Goal: Task Accomplishment & Management: Manage account settings

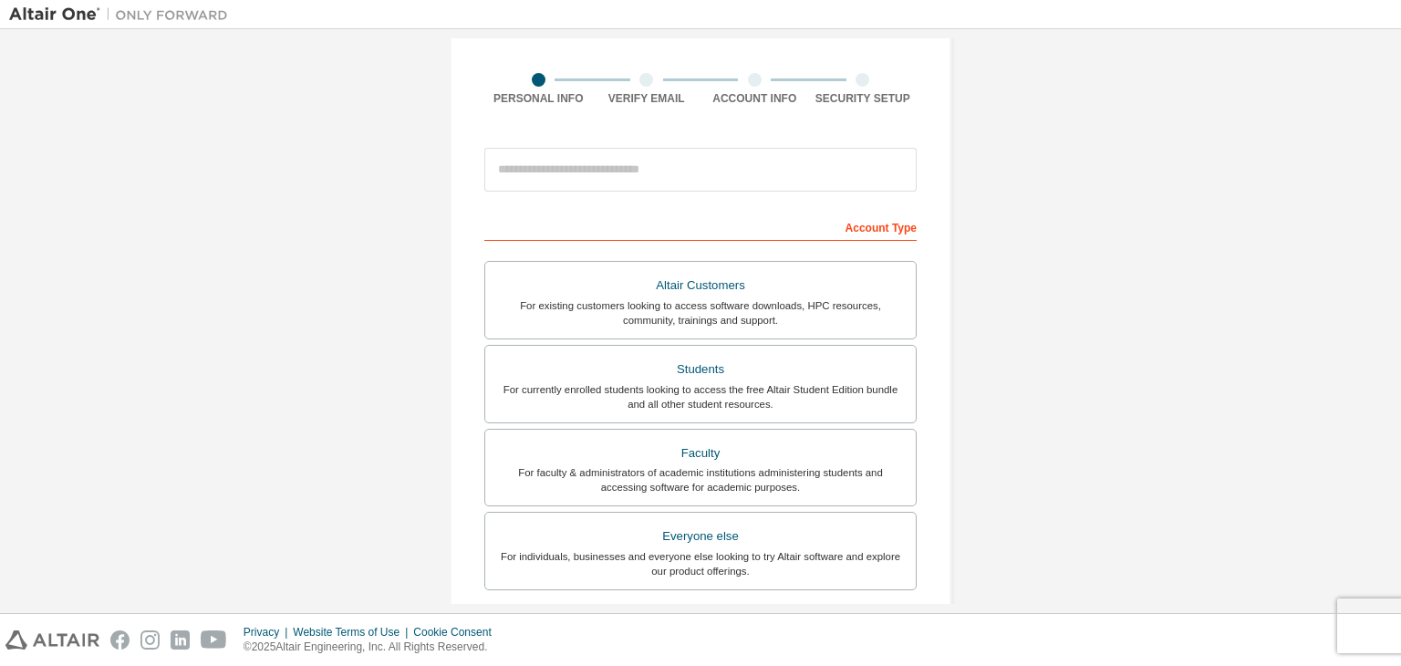
scroll to position [112, 0]
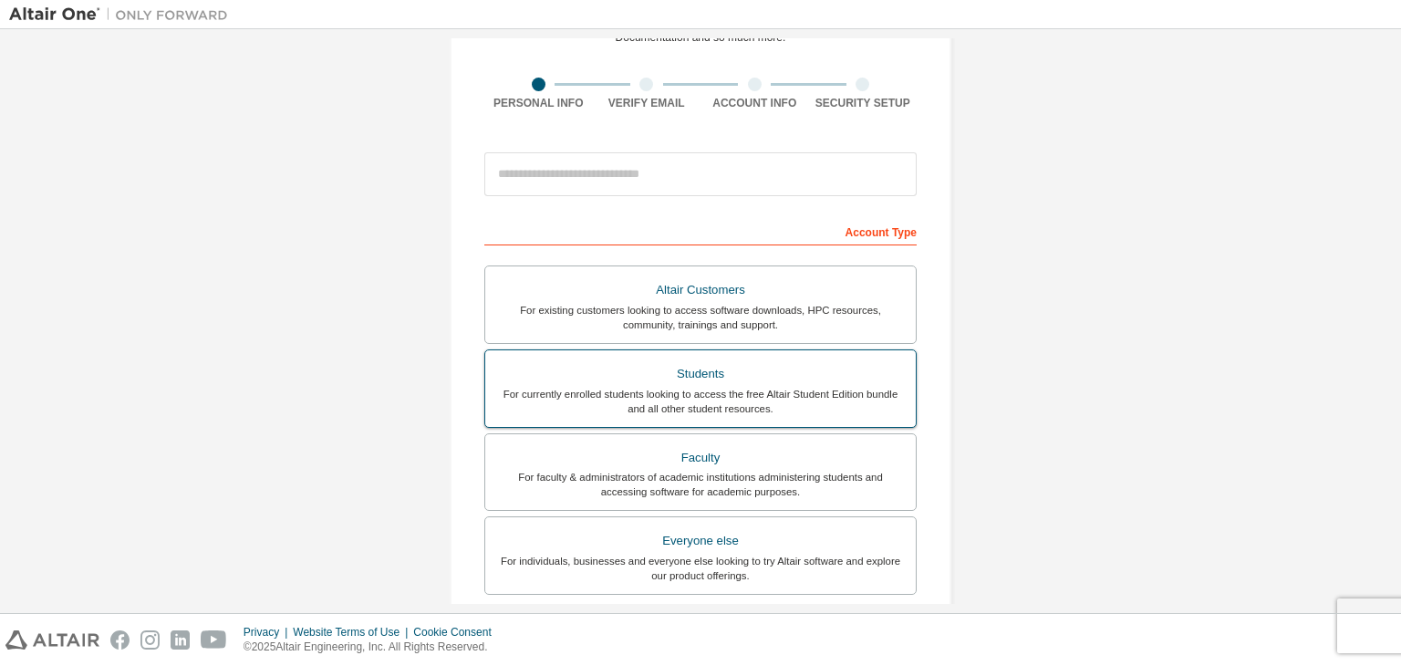
click at [667, 417] on label "Students For currently enrolled students looking to access the free Altair Stud…" at bounding box center [700, 388] width 432 height 78
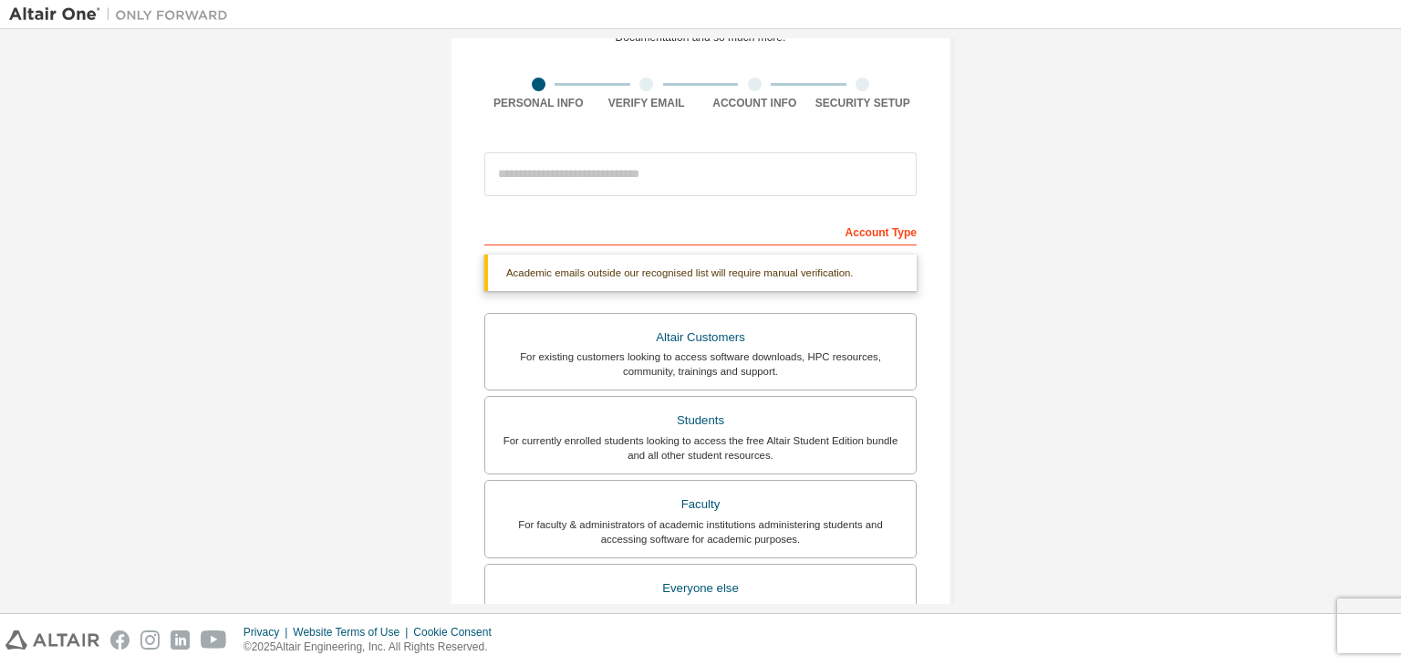
click at [643, 228] on div "Account Type" at bounding box center [700, 230] width 432 height 29
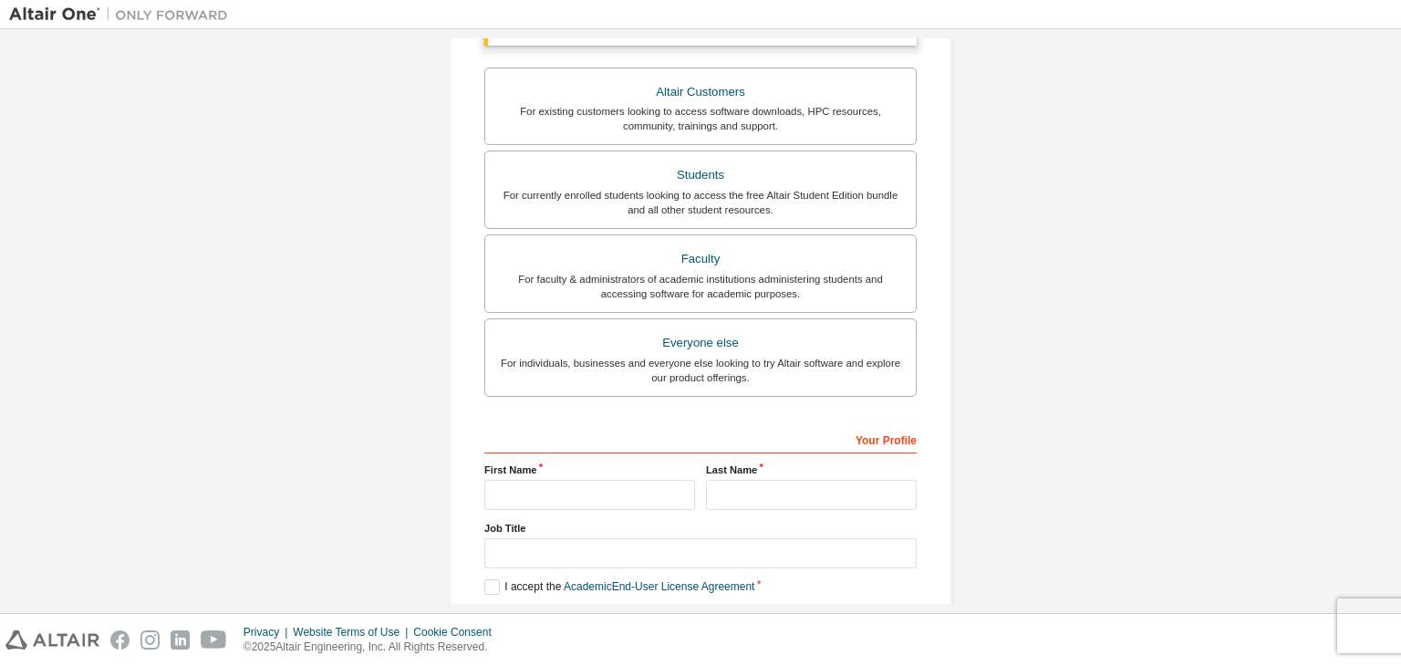
scroll to position [362, 0]
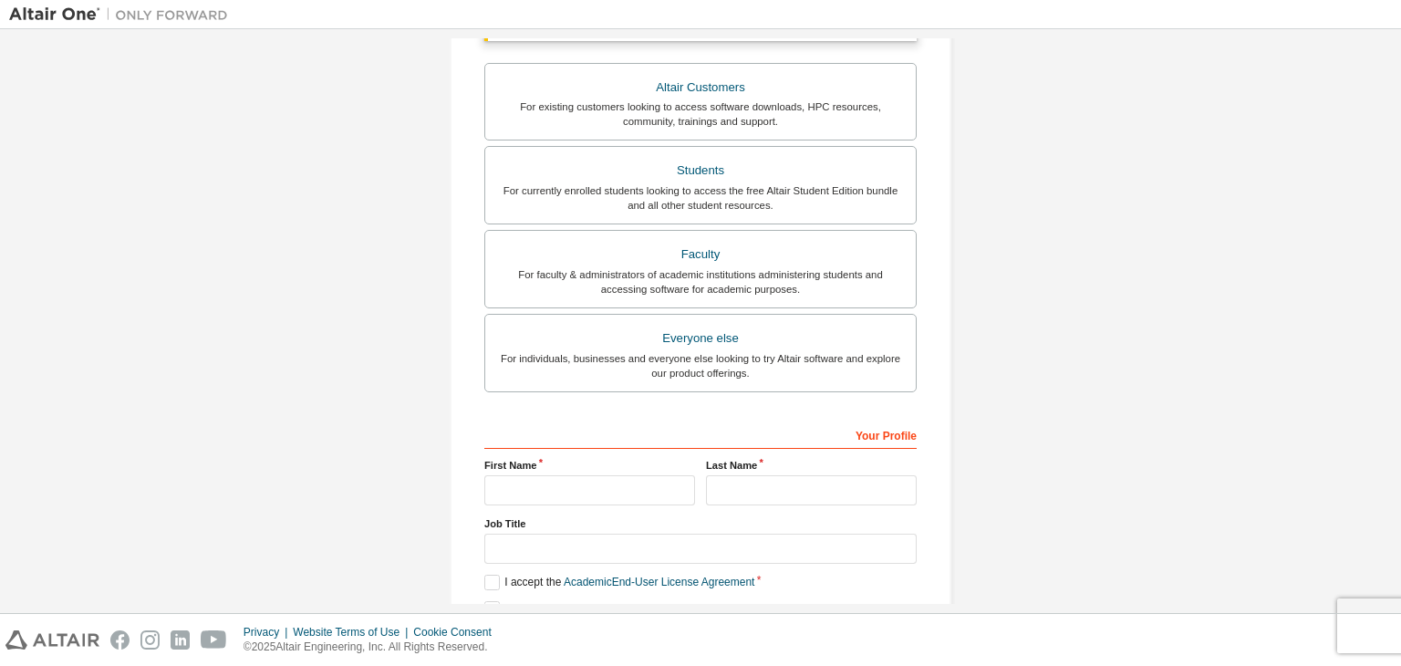
click at [1056, 364] on div "Create an Altair One Account For Free Trials, Licenses, Downloads, Learning & D…" at bounding box center [700, 183] width 1383 height 1014
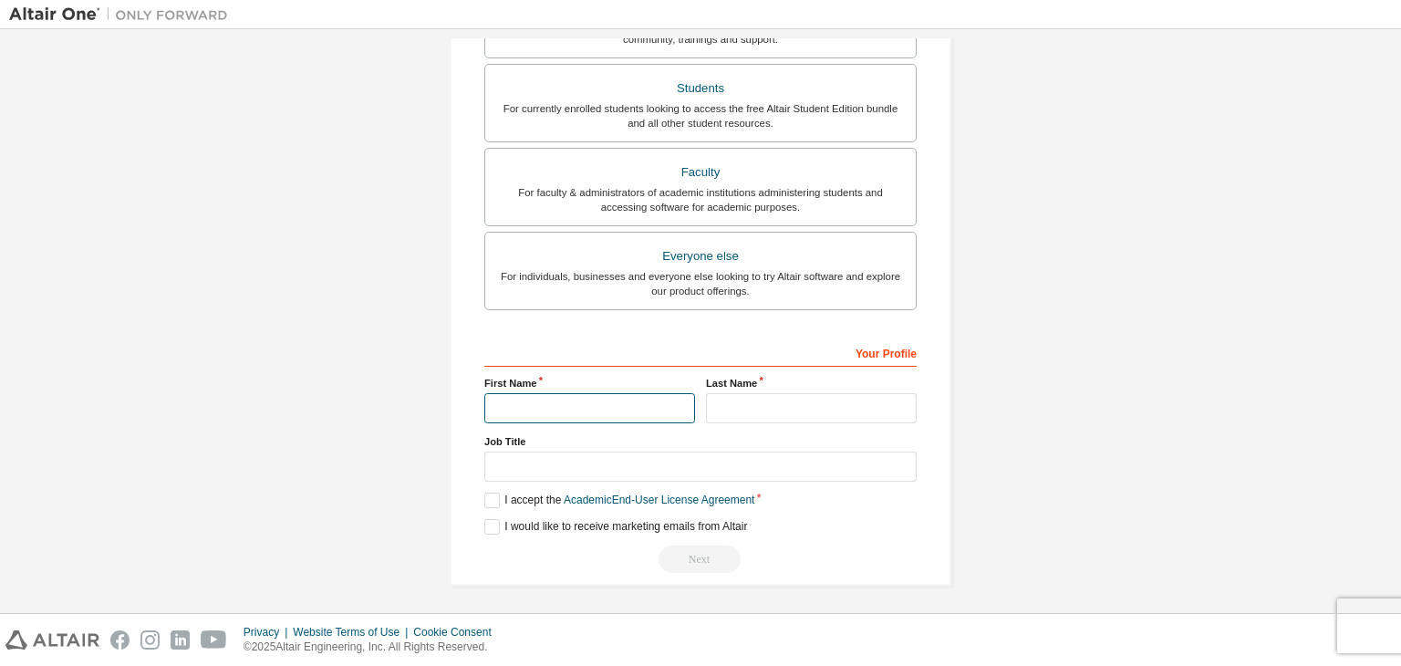
click at [565, 416] on input "text" at bounding box center [589, 408] width 211 height 30
type input "*"
click at [737, 416] on input "text" at bounding box center [811, 408] width 211 height 30
click at [657, 398] on input "**********" at bounding box center [589, 408] width 211 height 30
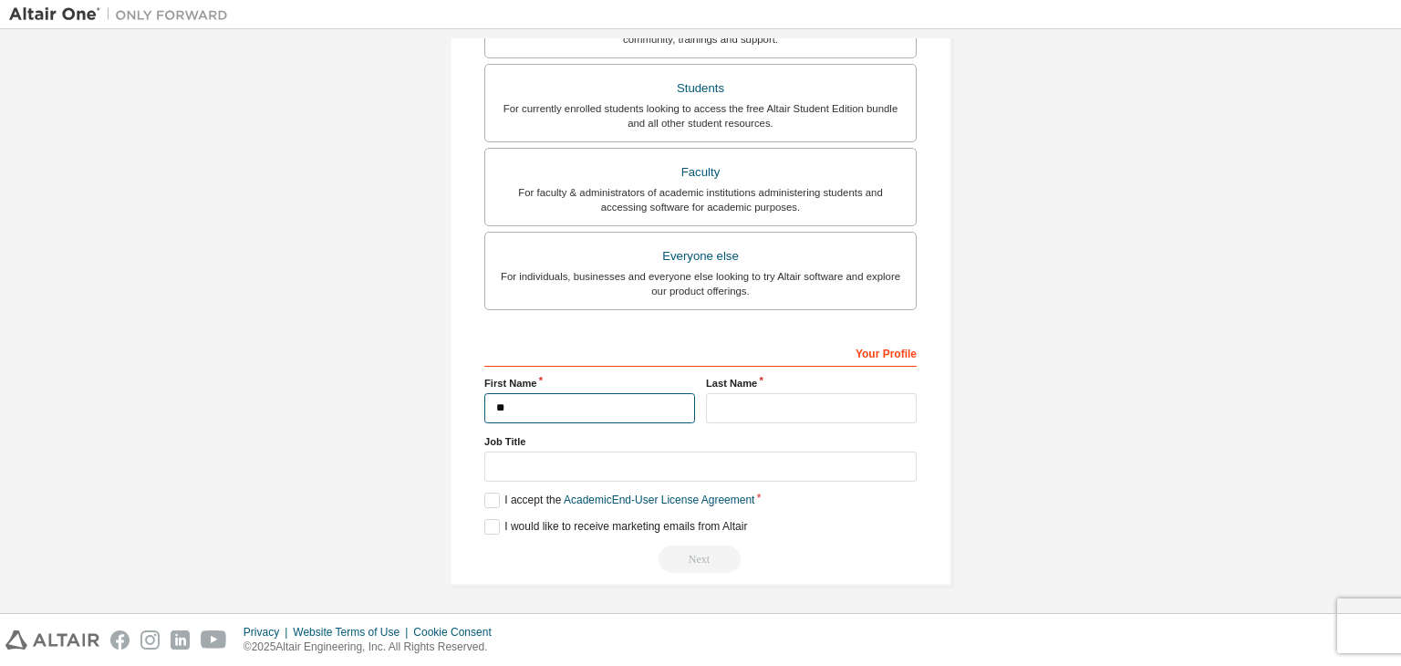
type input "*"
click at [657, 398] on input "*" at bounding box center [589, 408] width 211 height 30
type input "*******"
click at [755, 394] on input "text" at bounding box center [811, 408] width 211 height 30
type input "*"
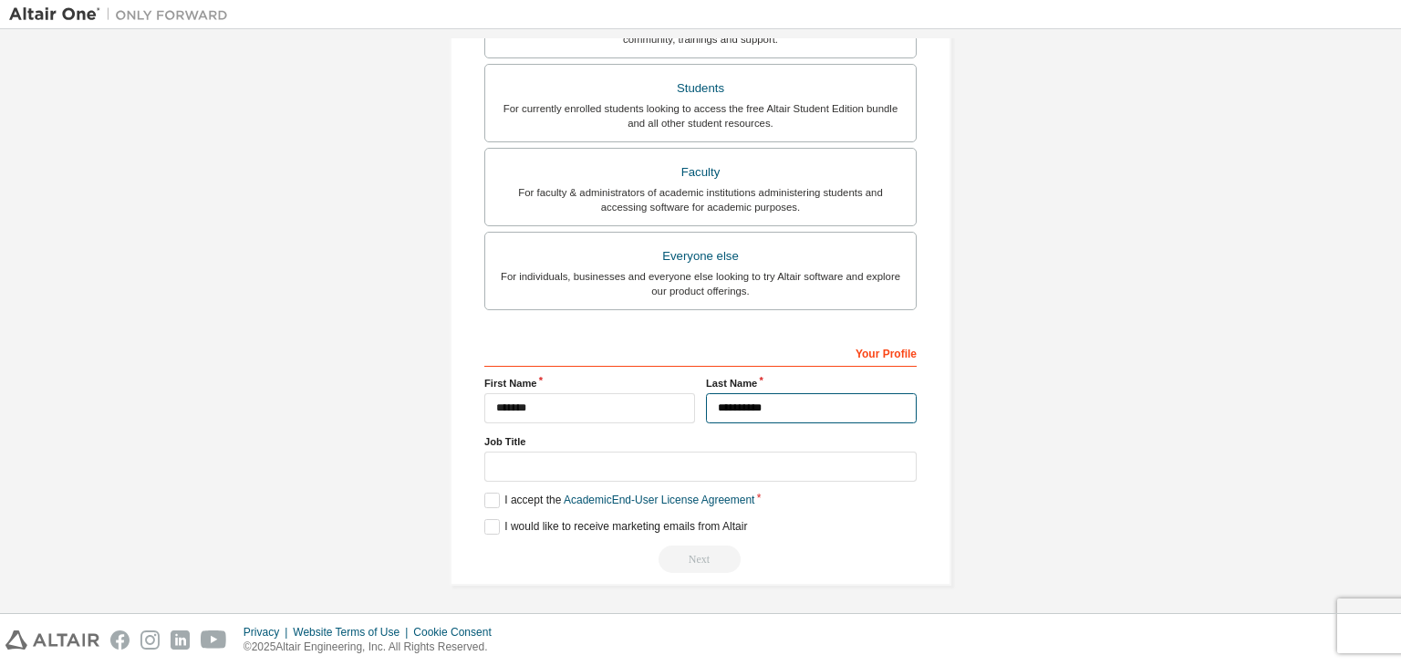
type input "**********"
click at [650, 462] on input "text" at bounding box center [700, 467] width 432 height 30
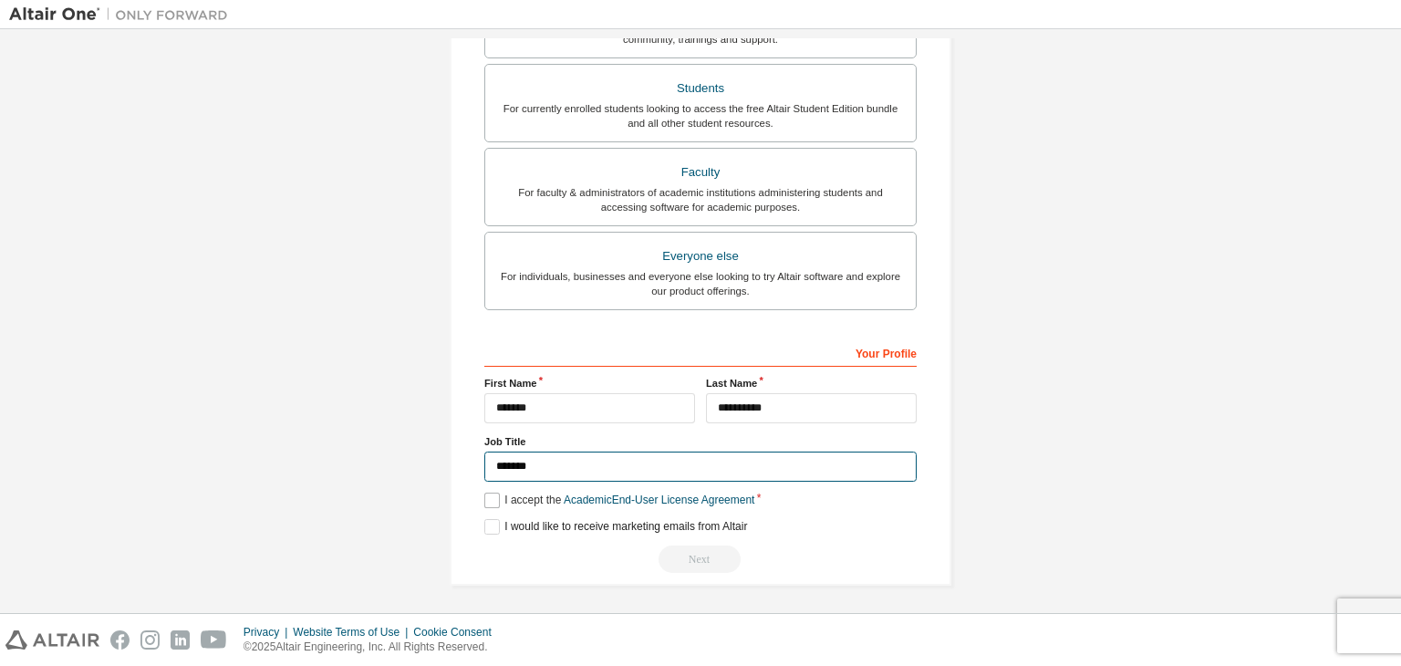
type input "*******"
click at [490, 493] on label "I accept the Academic End-User License Agreement" at bounding box center [619, 501] width 270 height 16
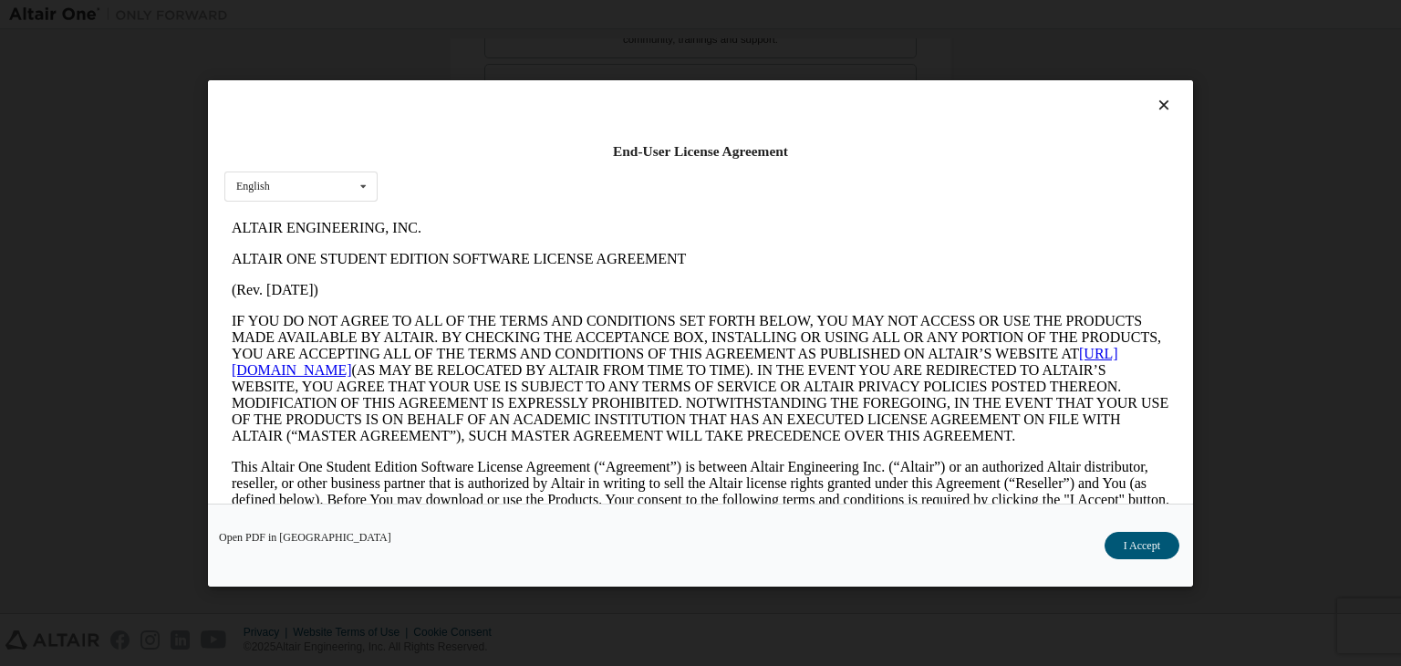
scroll to position [0, 0]
click at [318, 189] on div "English English" at bounding box center [300, 186] width 153 height 30
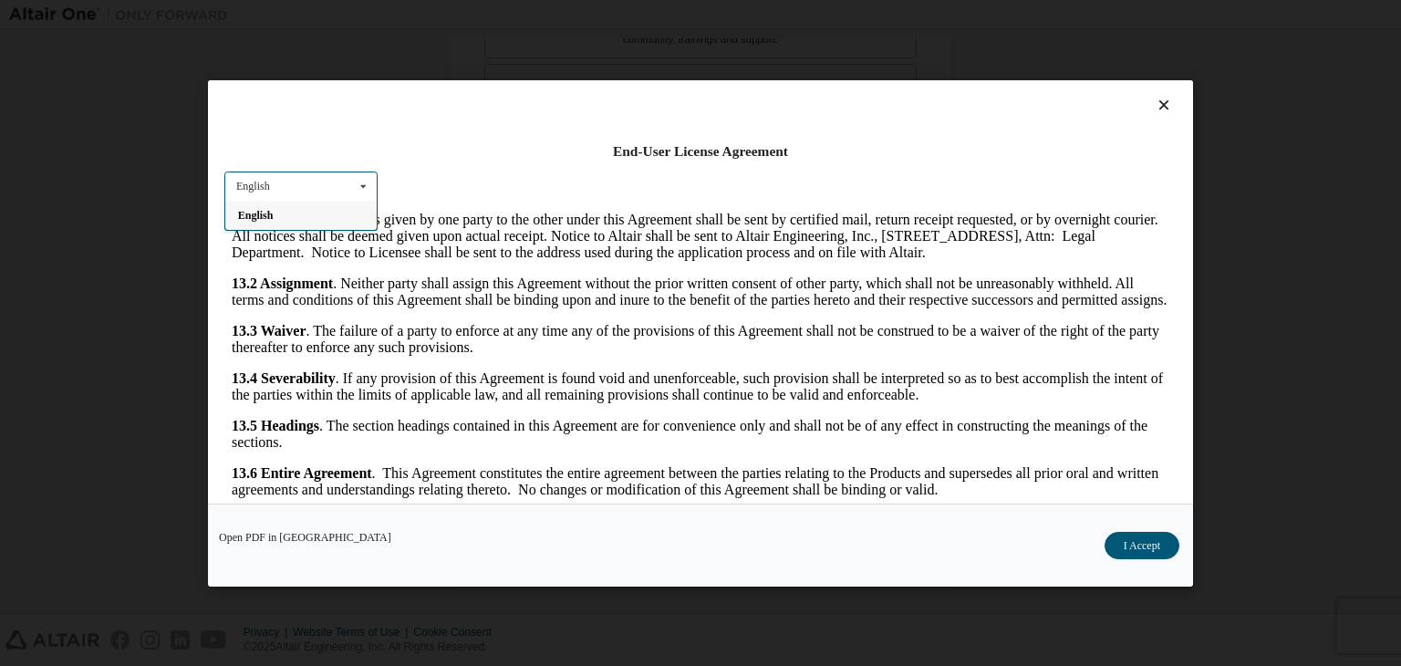
scroll to position [3065, 0]
click at [1164, 537] on button "I Accept" at bounding box center [1142, 545] width 75 height 27
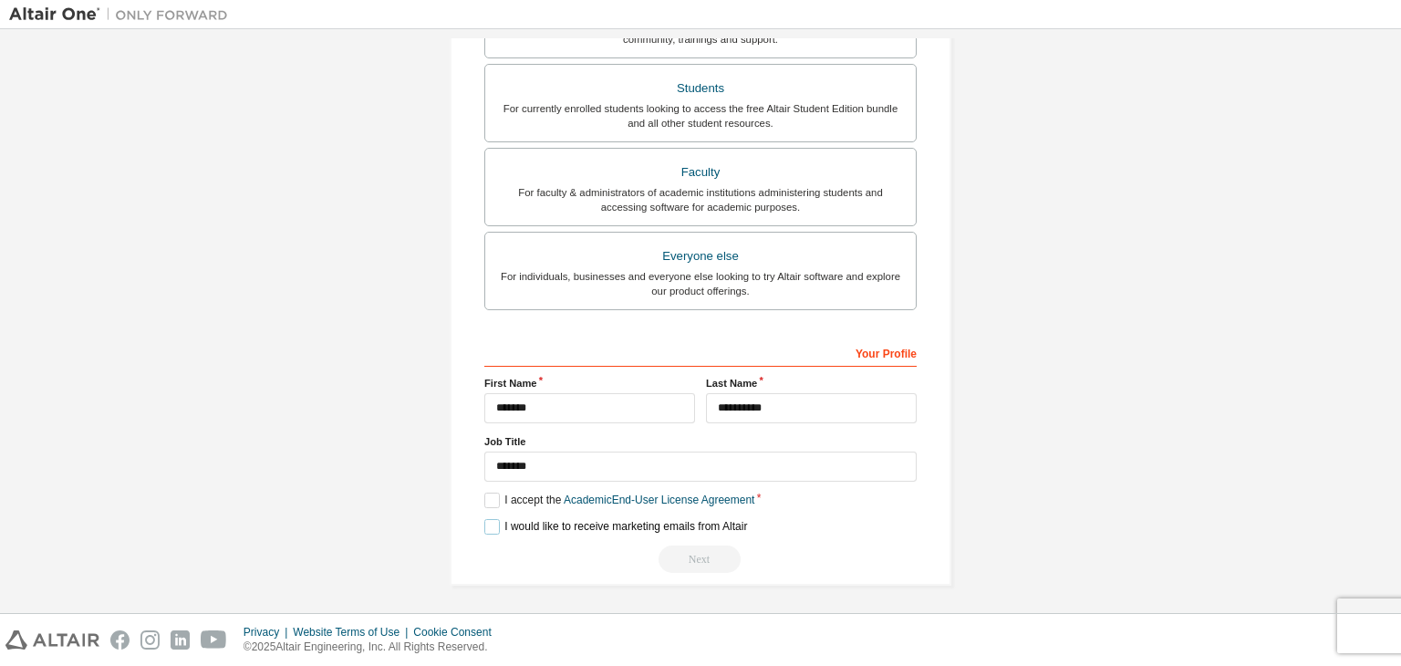
click at [488, 519] on label "I would like to receive marketing emails from Altair" at bounding box center [615, 527] width 263 height 16
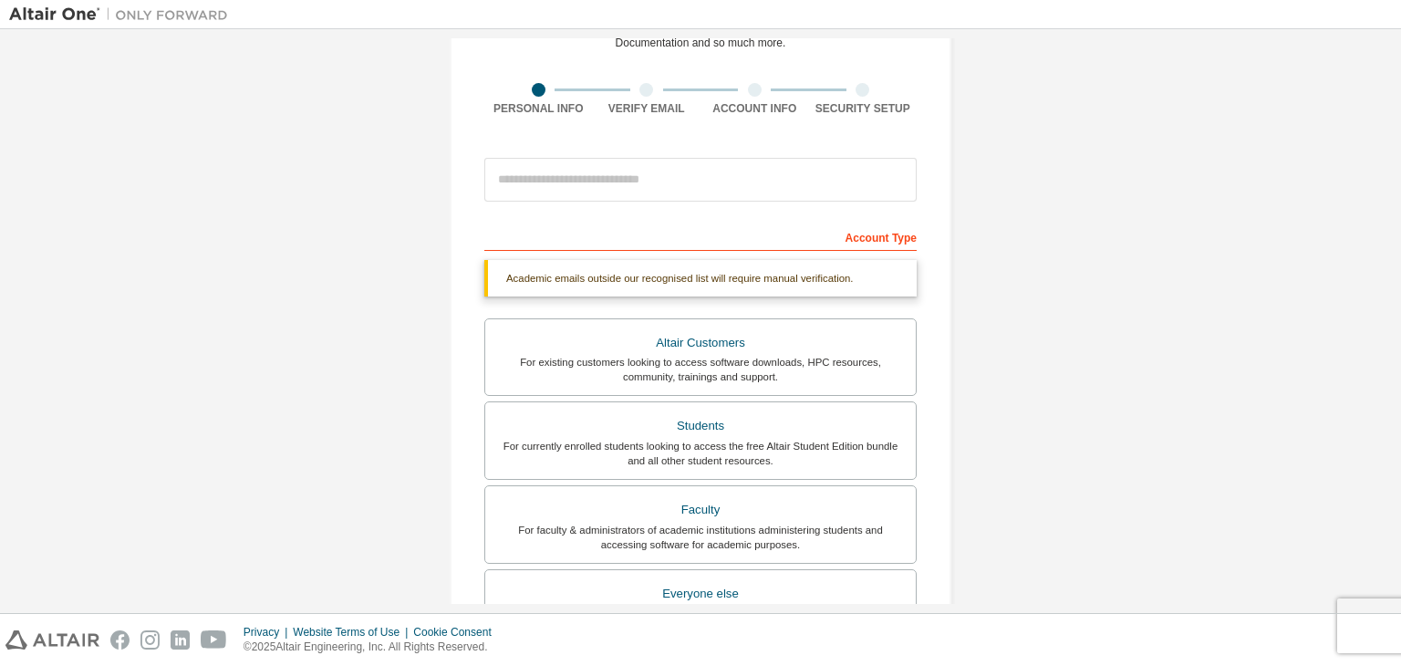
scroll to position [106, 0]
click at [594, 187] on input "email" at bounding box center [700, 181] width 432 height 44
paste input "**********"
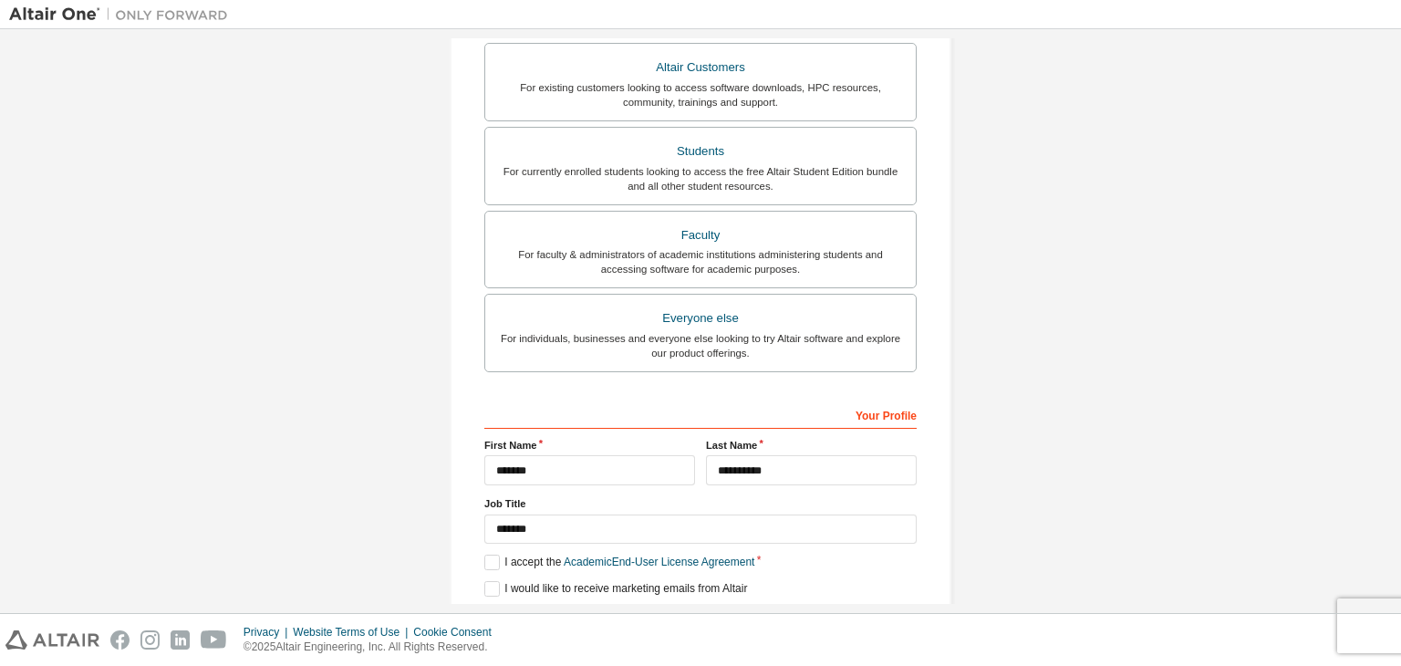
scroll to position [397, 0]
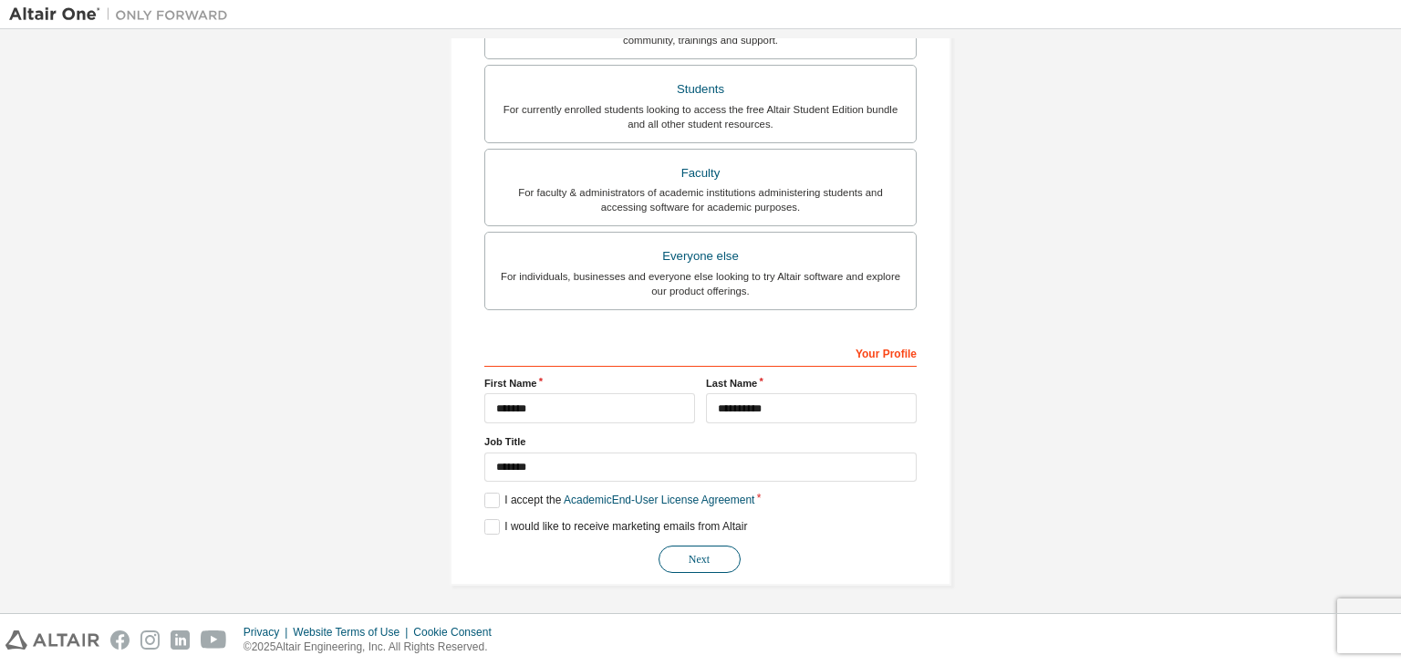
type input "**********"
click at [684, 556] on button "Next" at bounding box center [700, 559] width 82 height 27
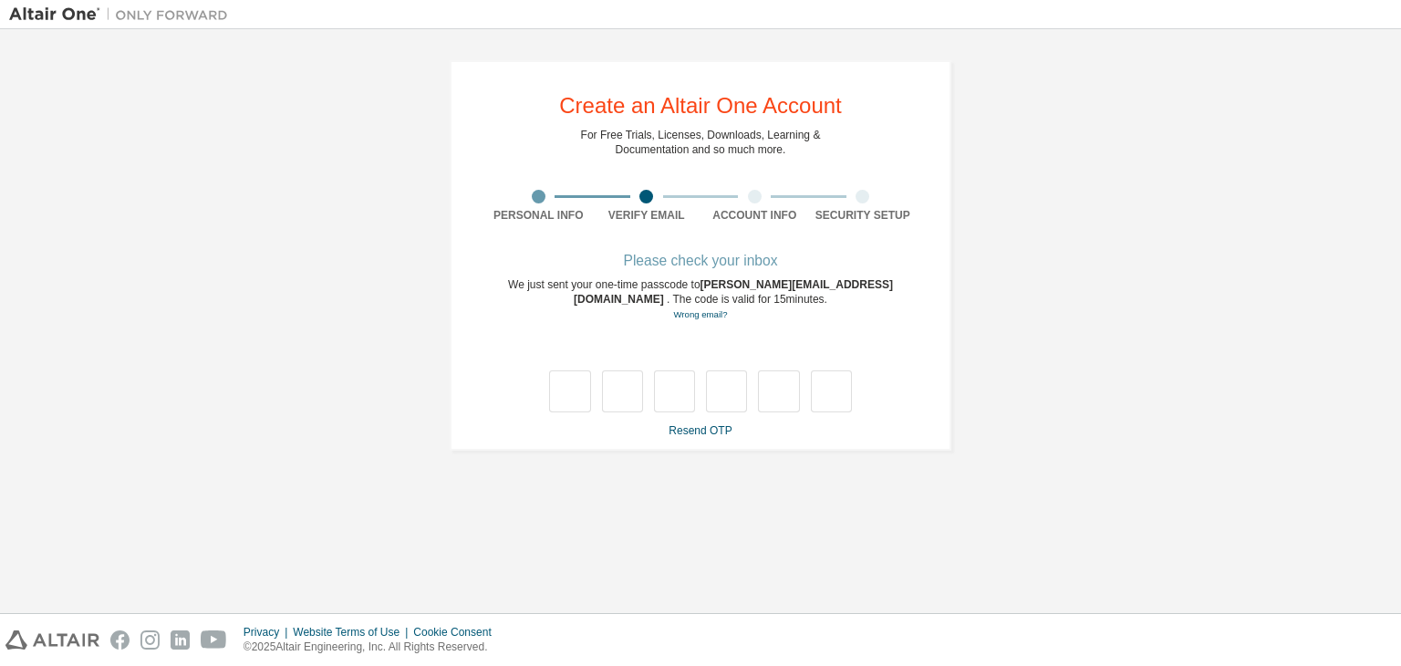
scroll to position [0, 0]
type input "*"
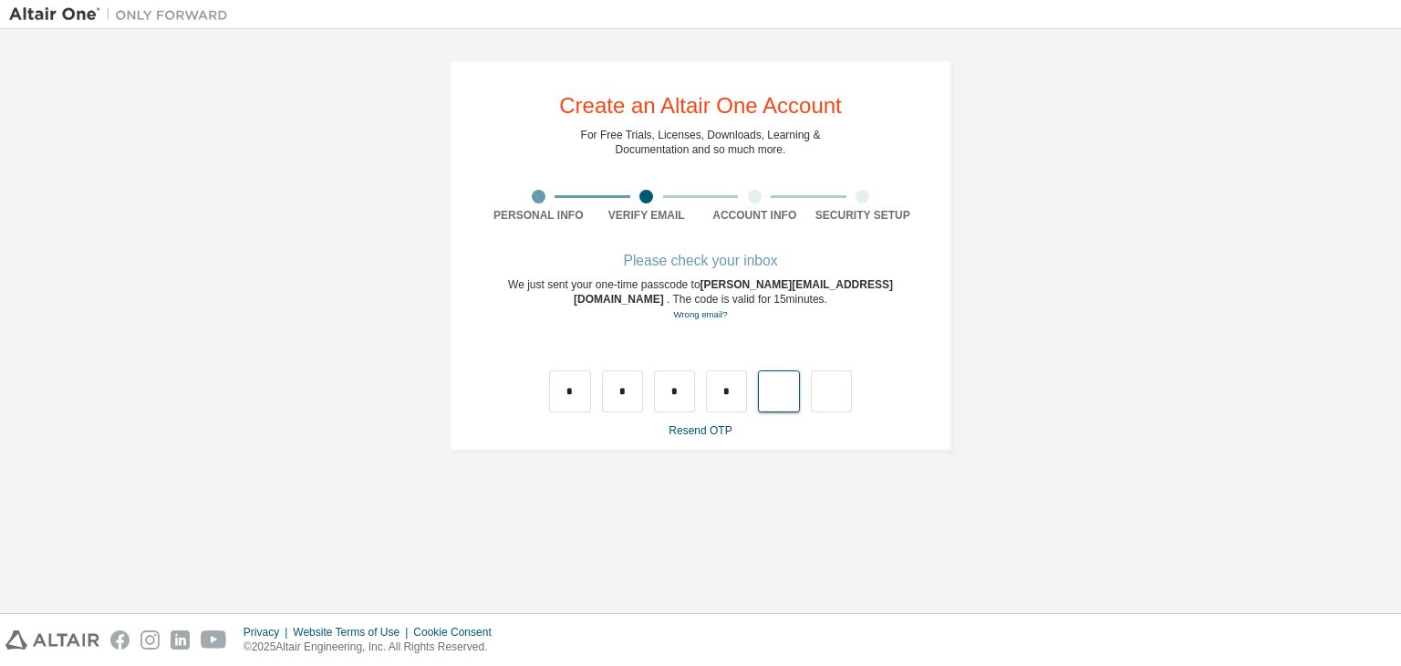
type input "*"
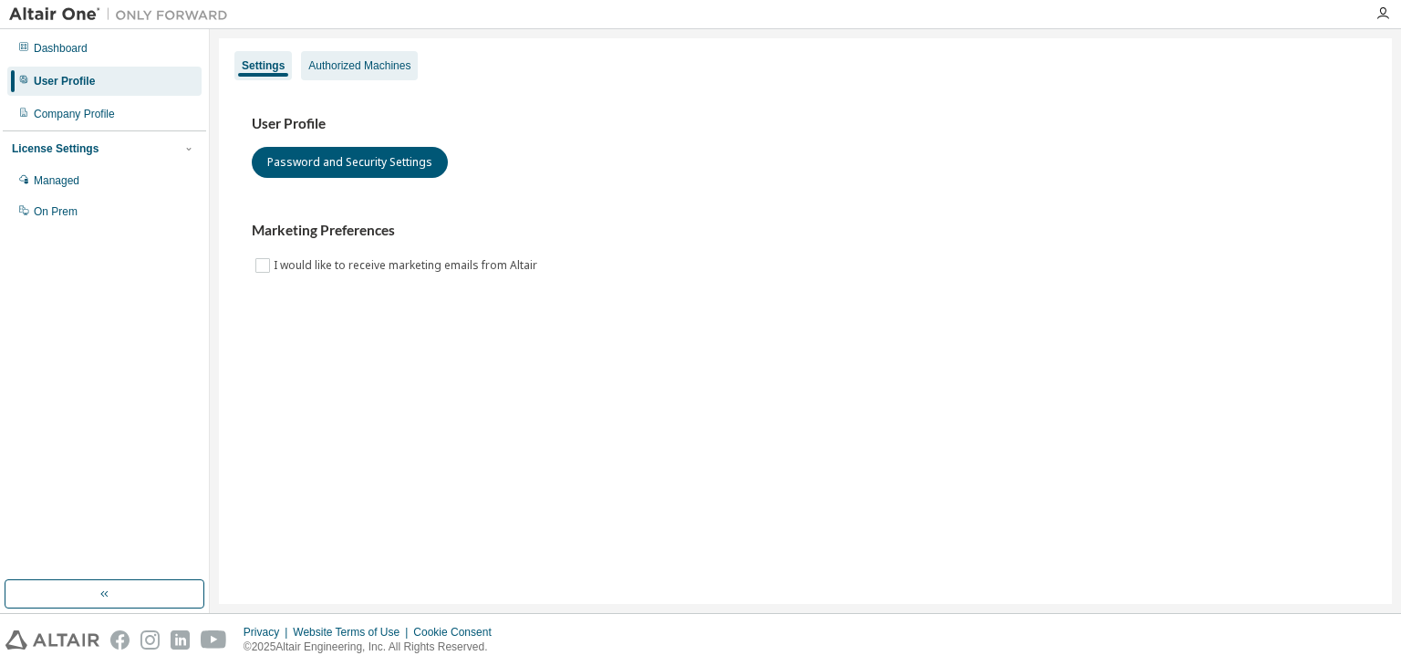
click at [387, 60] on div "Authorized Machines" at bounding box center [359, 65] width 102 height 15
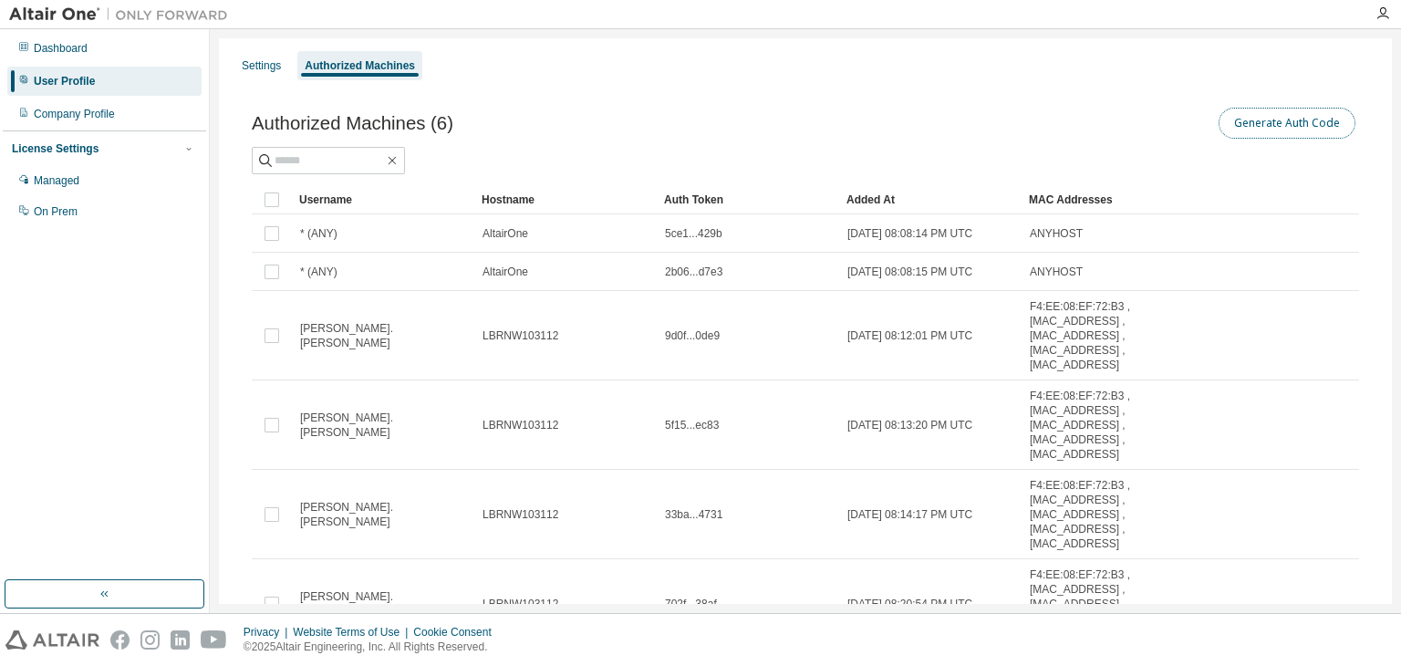
click at [1294, 121] on button "Generate Auth Code" at bounding box center [1287, 123] width 137 height 31
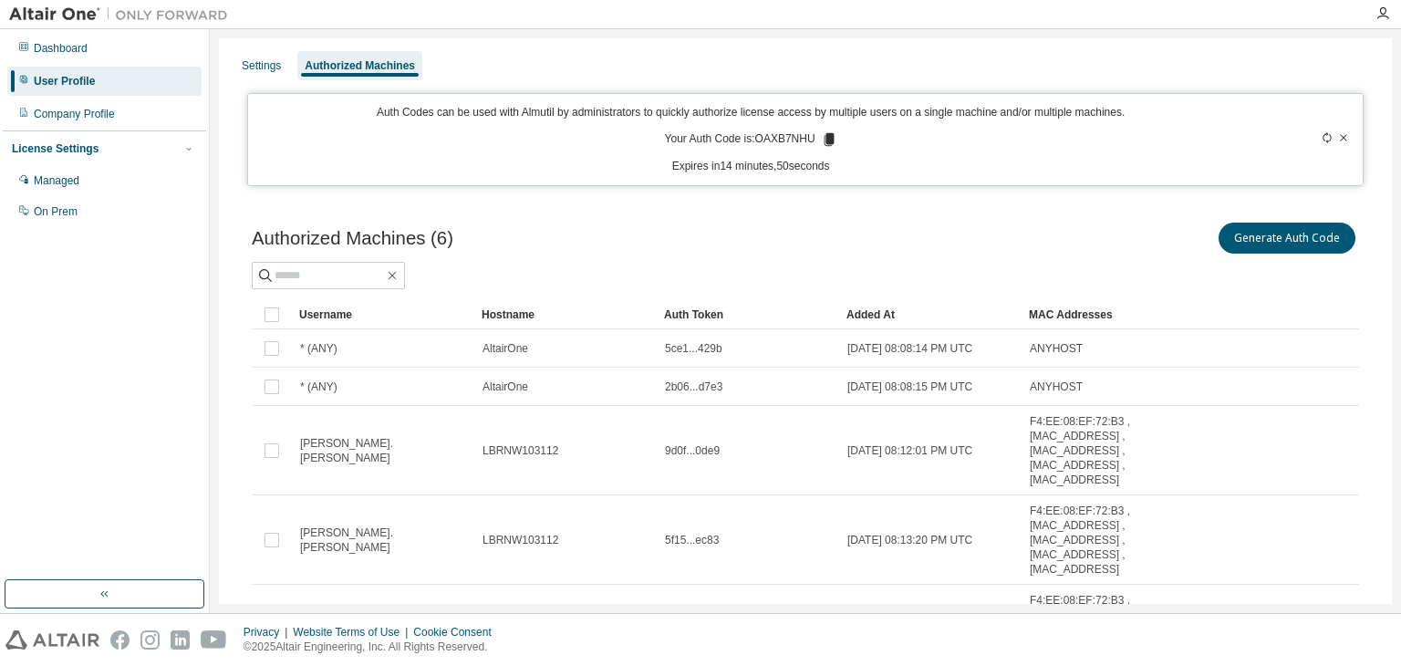
click at [825, 134] on icon at bounding box center [829, 139] width 10 height 13
click at [759, 44] on div "Settings Authorized Machines Auth Codes can be used with Almutil by administrat…" at bounding box center [805, 448] width 1173 height 821
click at [307, 278] on input "text" at bounding box center [329, 275] width 109 height 18
type input "****"
click at [47, 182] on div "Managed" at bounding box center [57, 180] width 46 height 15
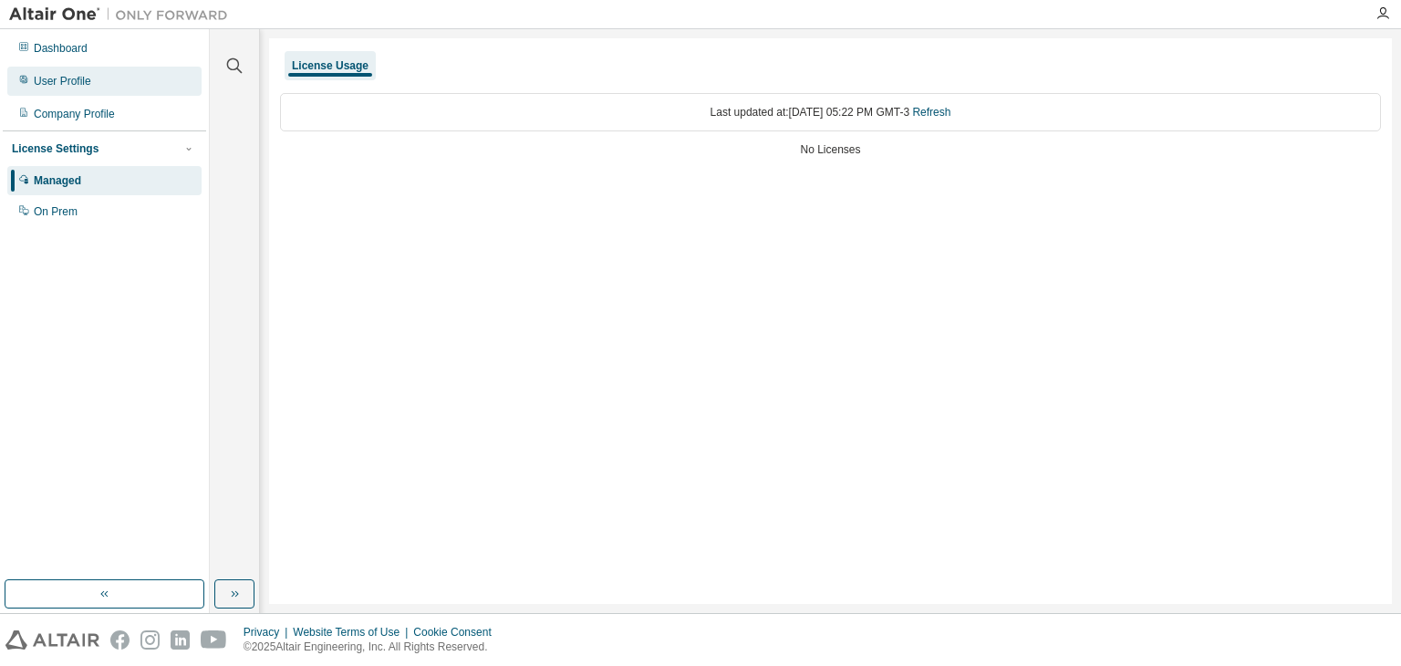
click at [76, 83] on div "User Profile" at bounding box center [62, 81] width 57 height 15
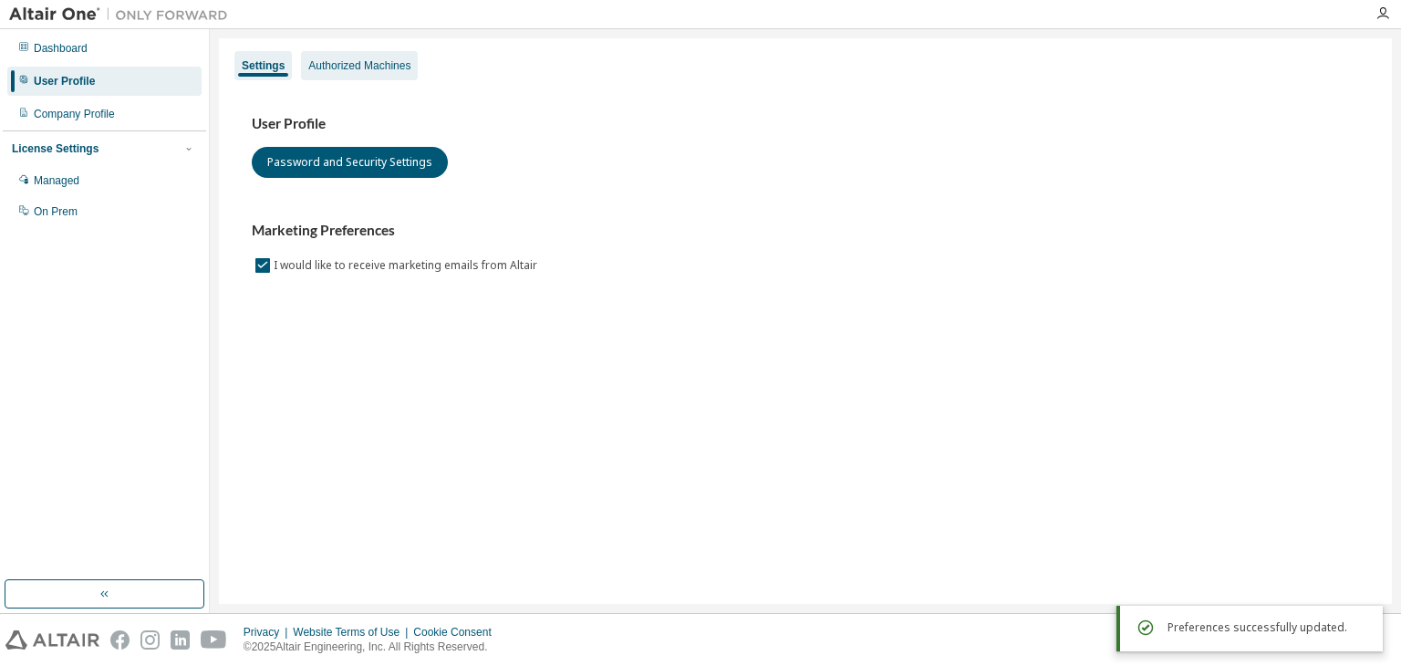
click at [364, 68] on div "Authorized Machines" at bounding box center [359, 65] width 102 height 15
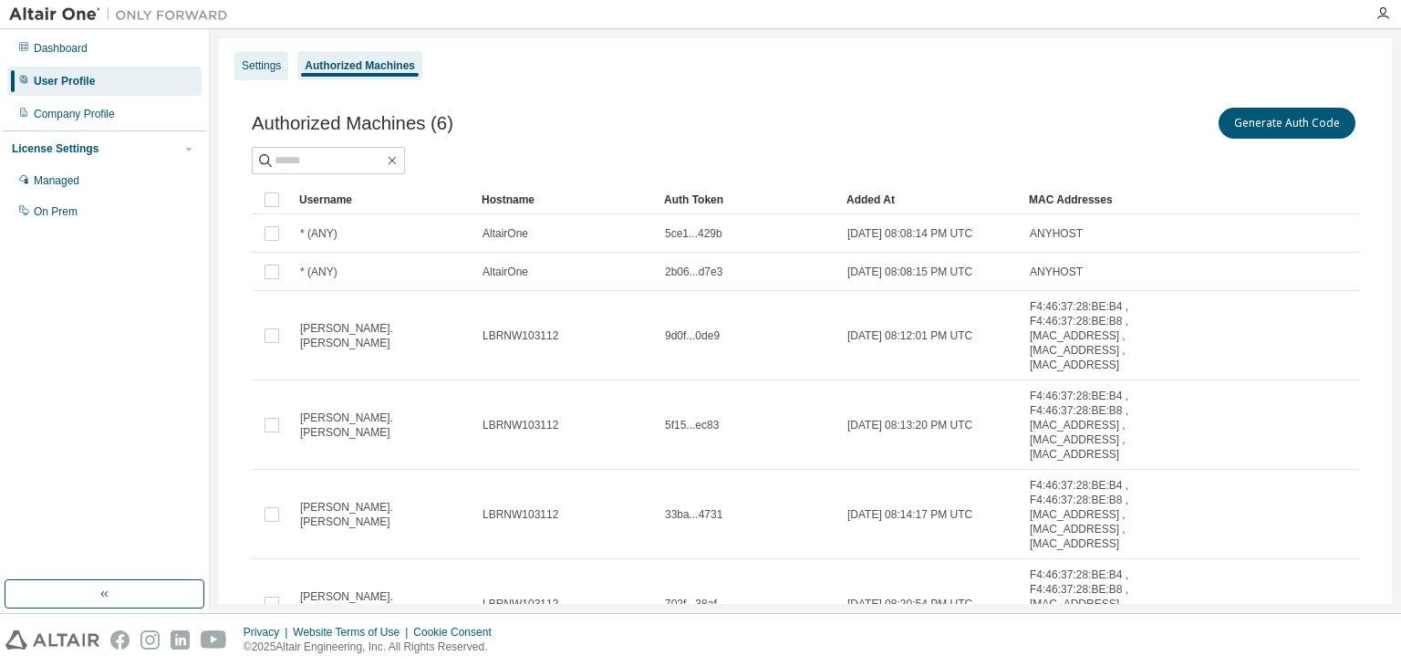
click at [274, 67] on div "Settings" at bounding box center [261, 65] width 39 height 15
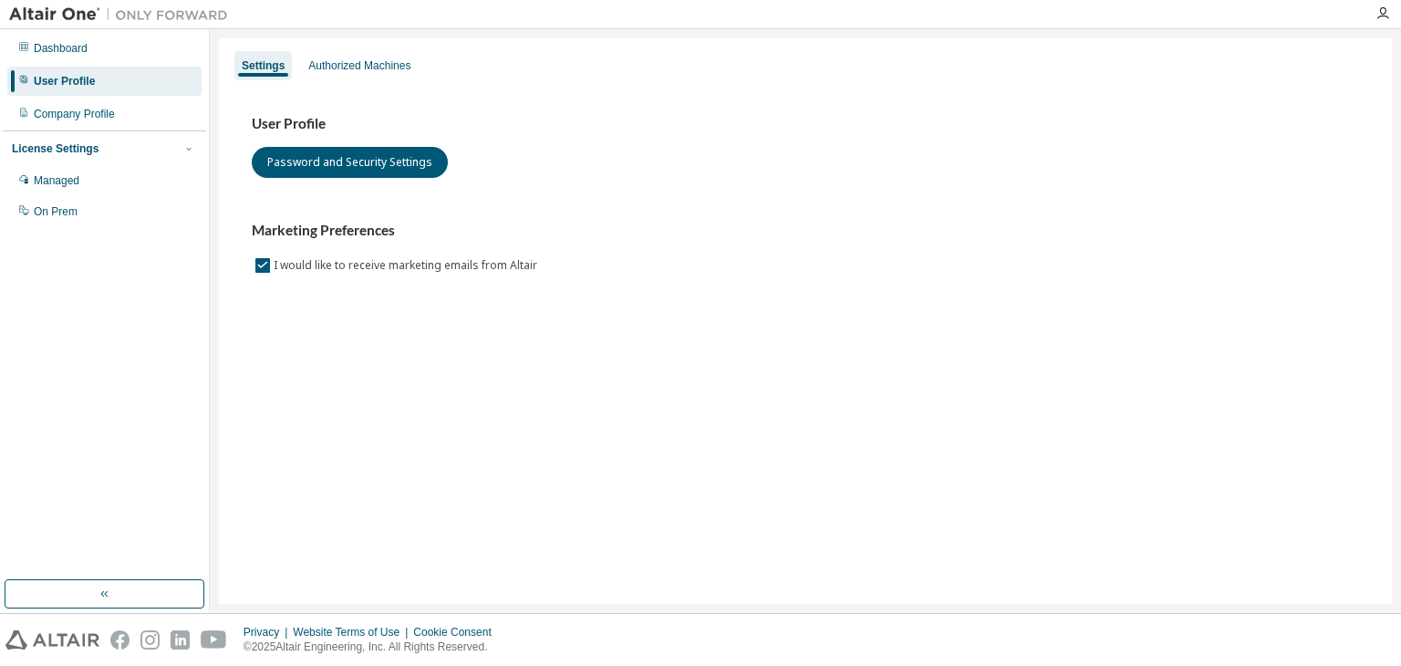
click at [954, 190] on div "User Profile Password and Security Settings Marketing Preferences I would like …" at bounding box center [805, 195] width 1107 height 161
click at [388, 54] on div "Authorized Machines" at bounding box center [359, 65] width 117 height 29
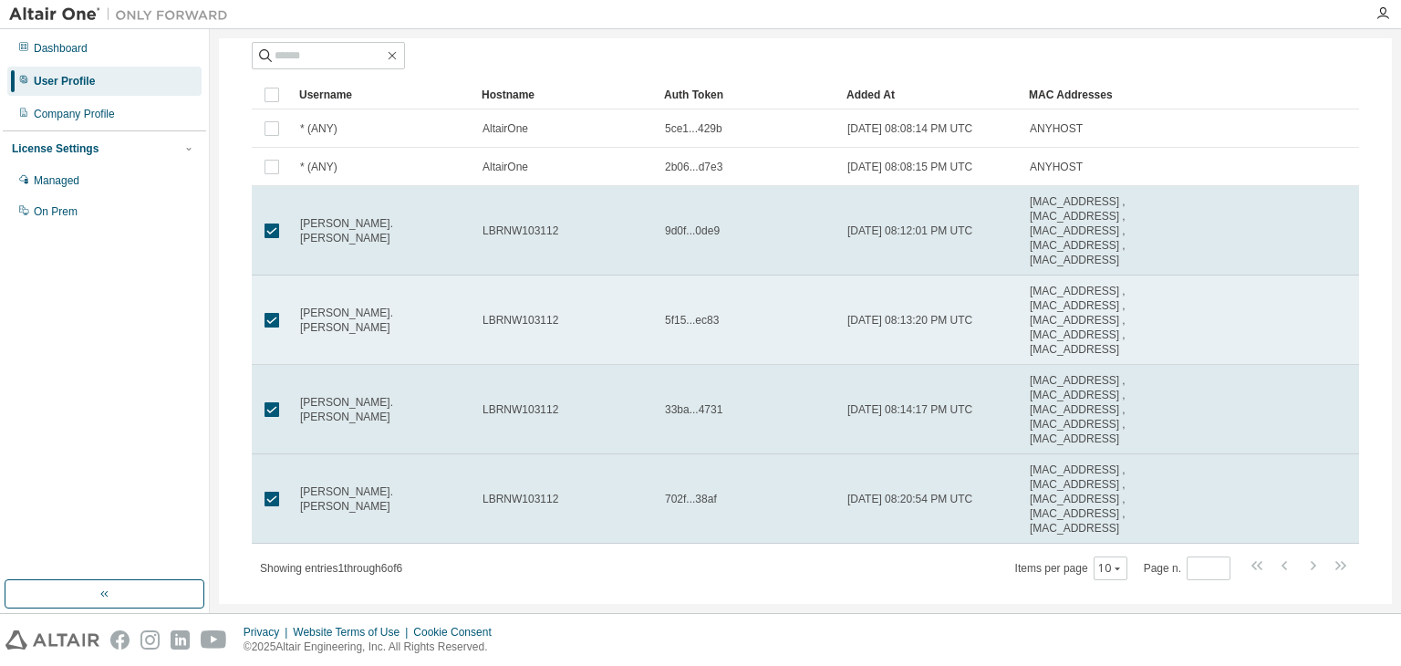
scroll to position [106, 0]
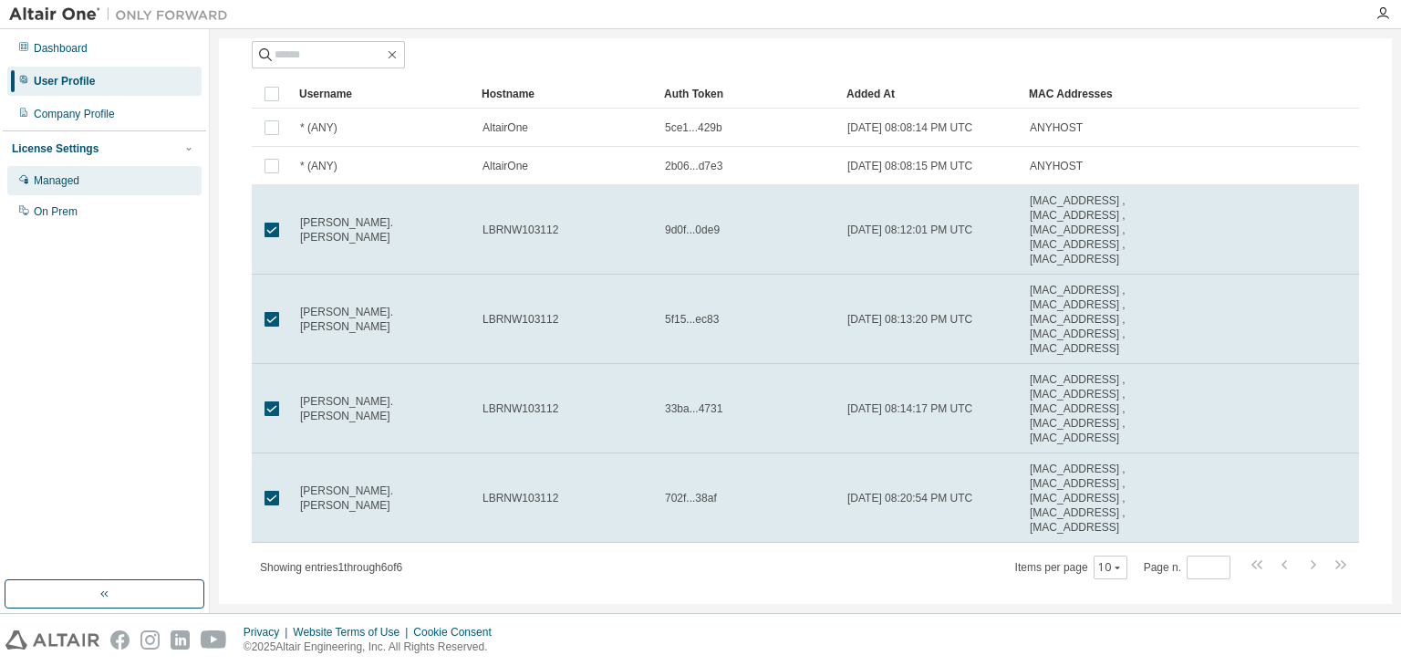
click at [63, 174] on div "Managed" at bounding box center [57, 180] width 46 height 15
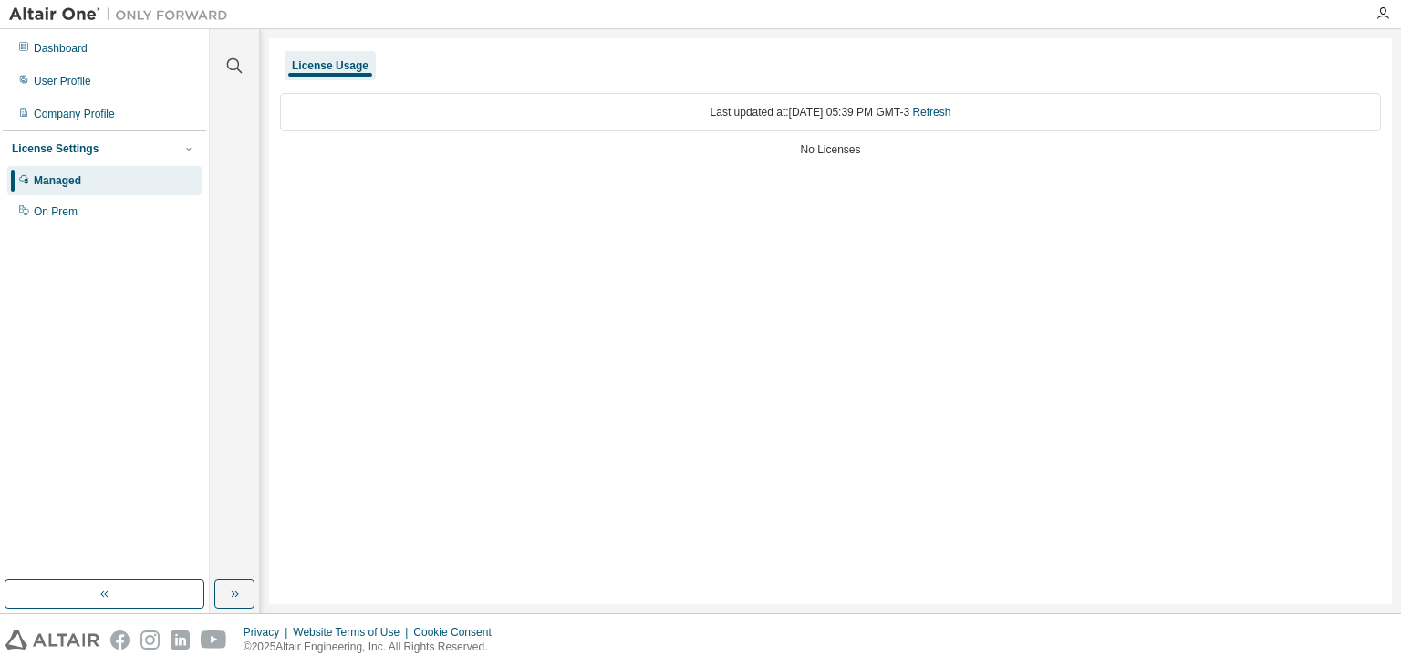
click at [817, 147] on div "No Licenses" at bounding box center [830, 149] width 1101 height 15
click at [64, 111] on div "Company Profile" at bounding box center [74, 114] width 81 height 15
